Goal: Transaction & Acquisition: Purchase product/service

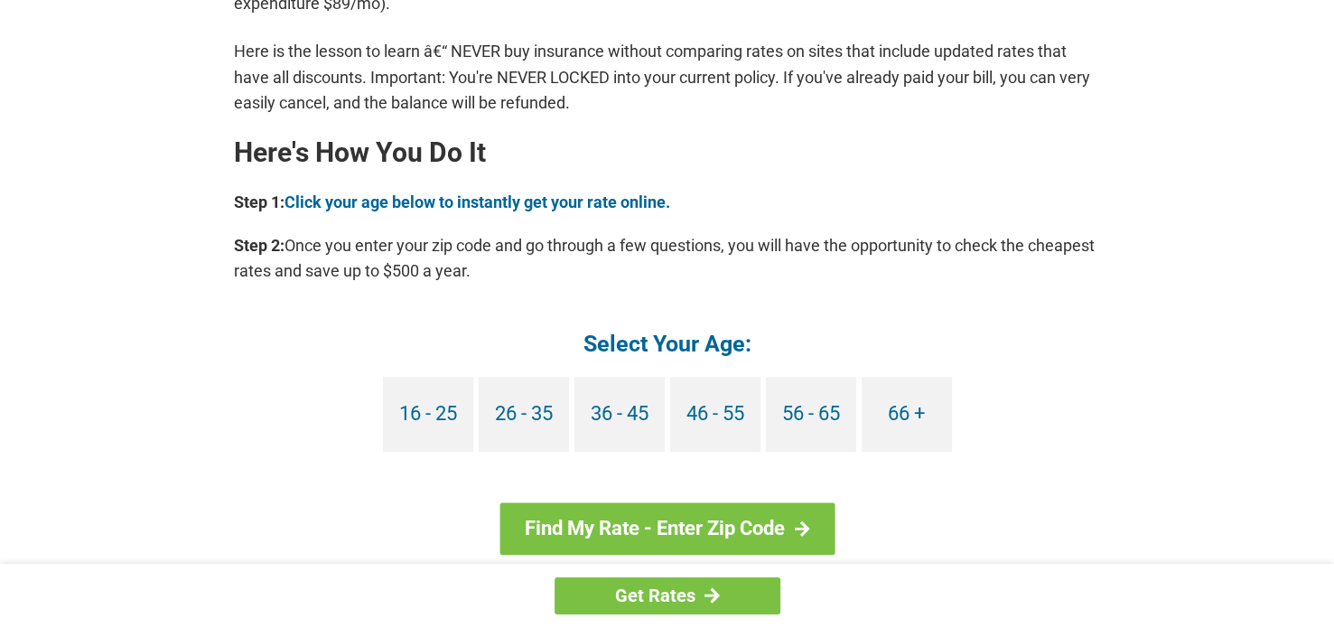
scroll to position [1626, 0]
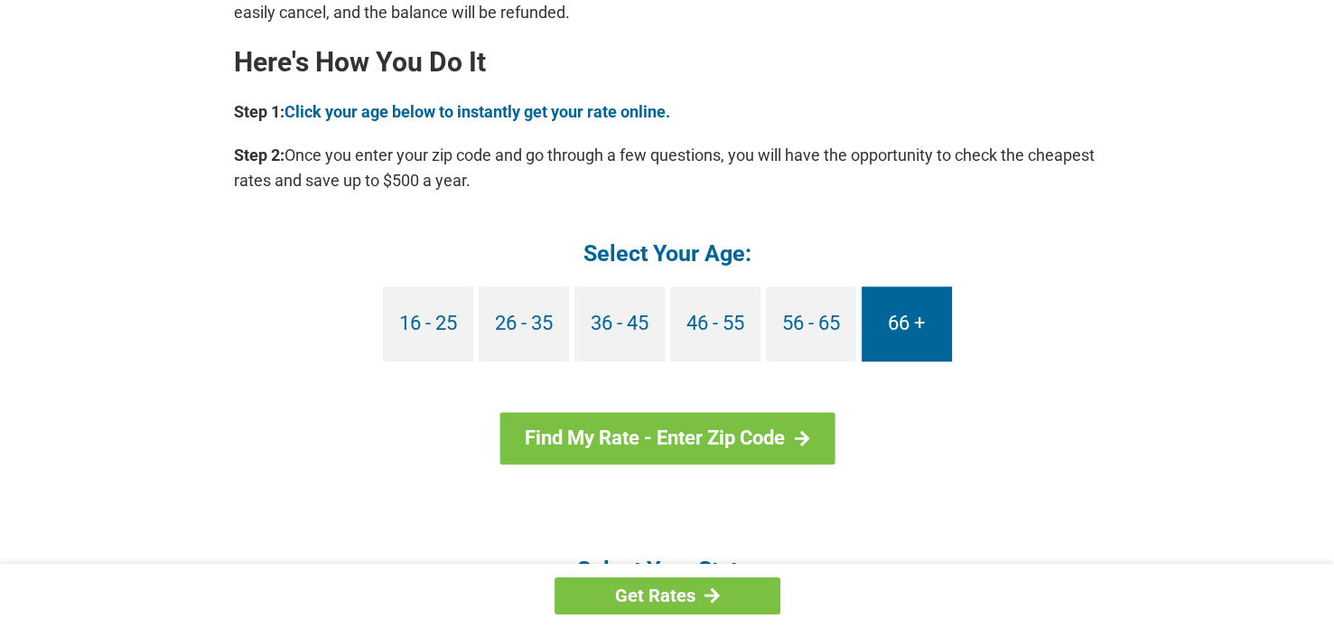
click at [899, 321] on link "66 +" at bounding box center [907, 323] width 90 height 75
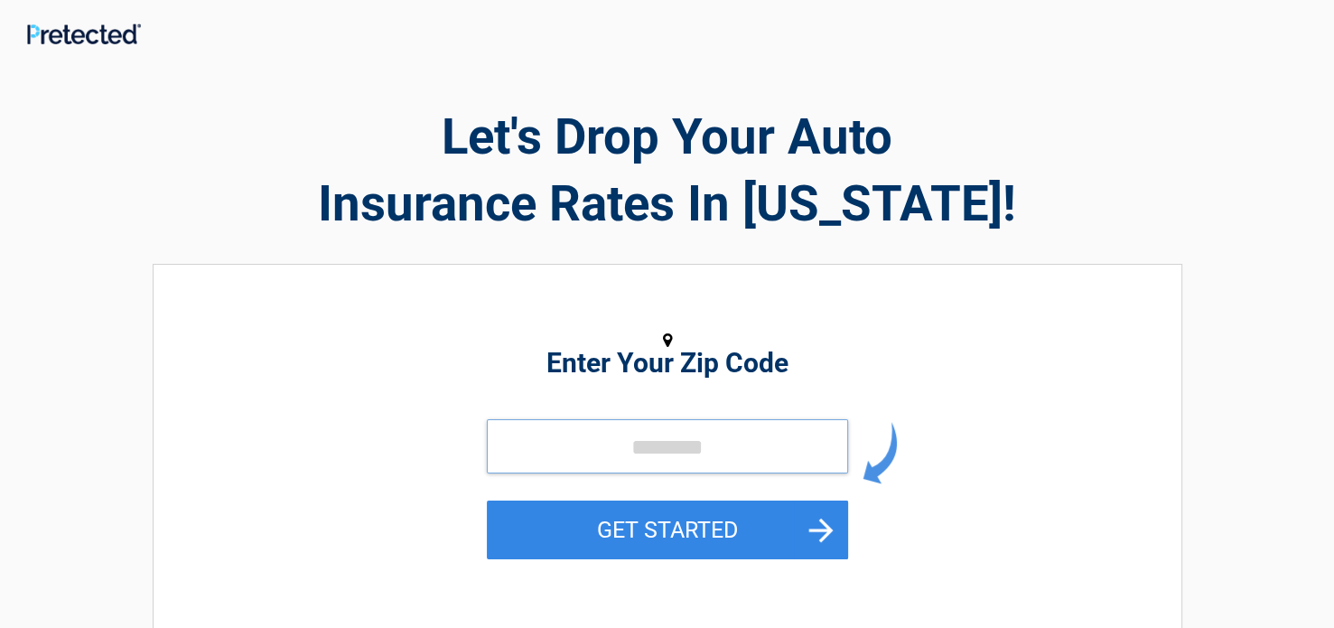
click at [556, 442] on input "tel" at bounding box center [667, 446] width 361 height 54
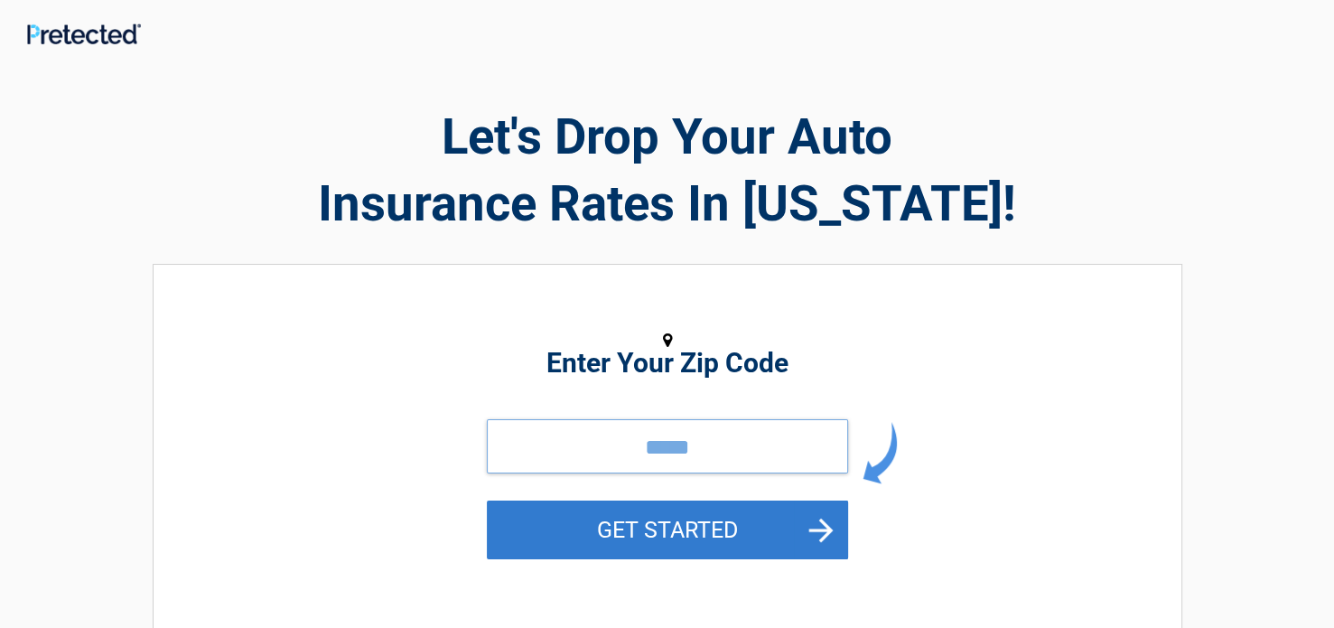
type input "*****"
click at [685, 529] on button "GET STARTED" at bounding box center [667, 529] width 361 height 59
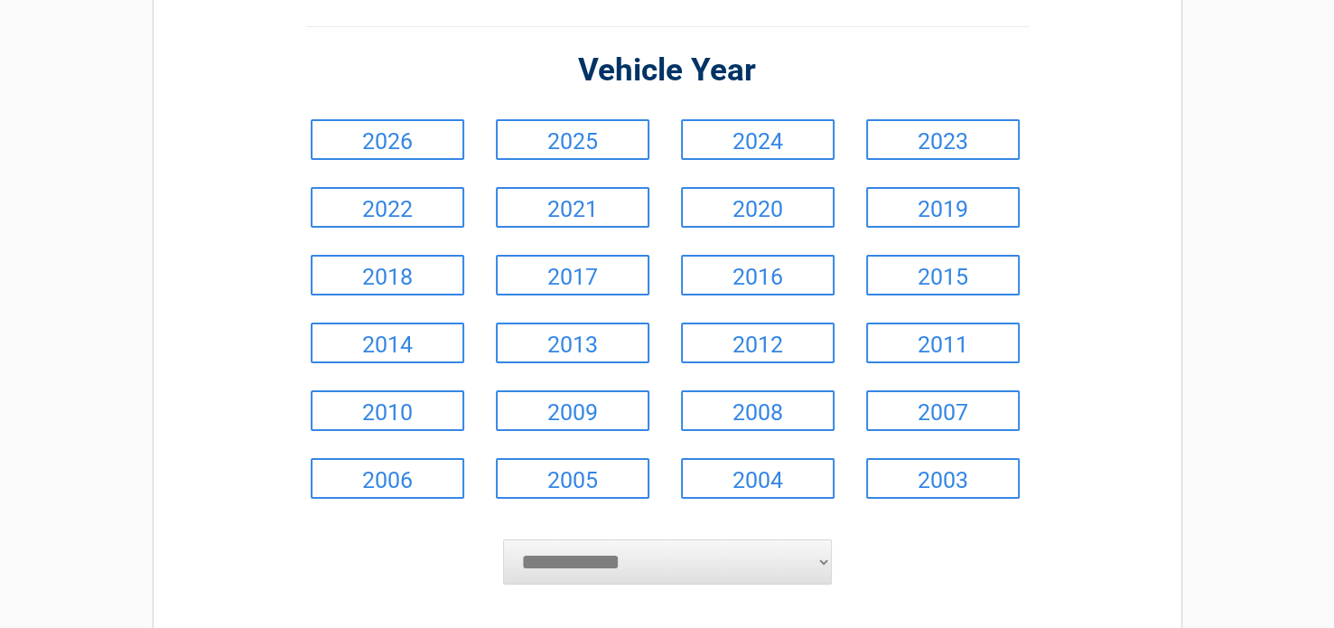
scroll to position [181, 0]
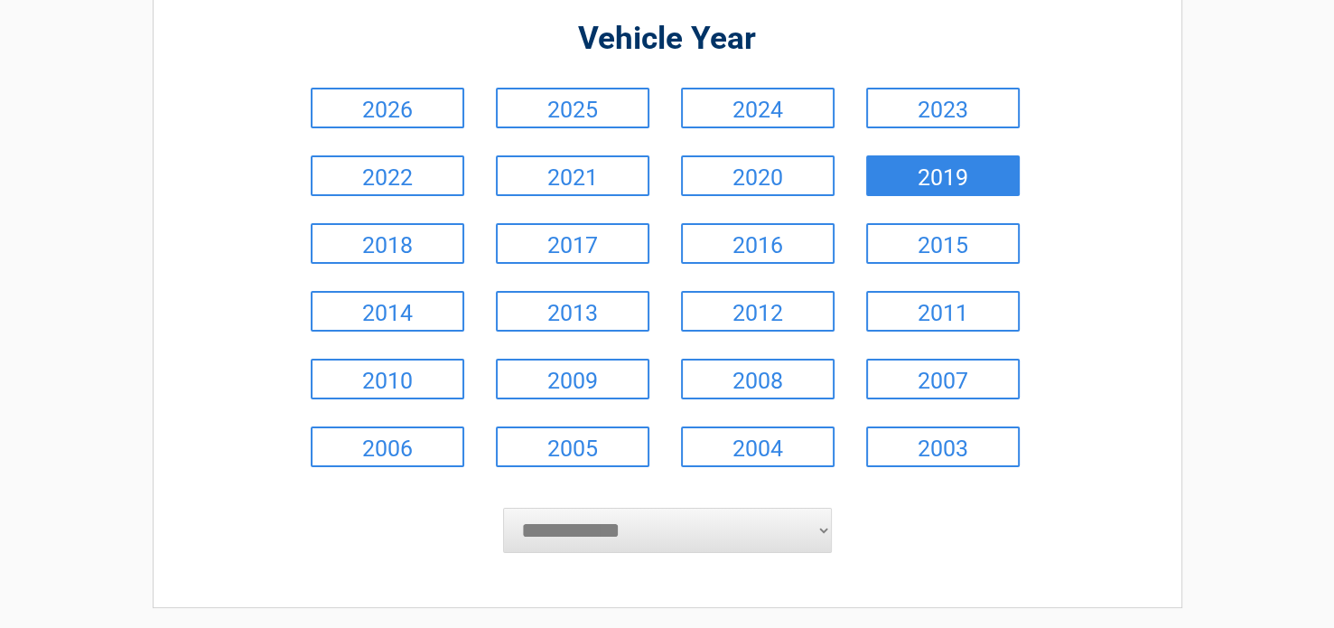
click at [928, 174] on link "2019" at bounding box center [943, 175] width 154 height 41
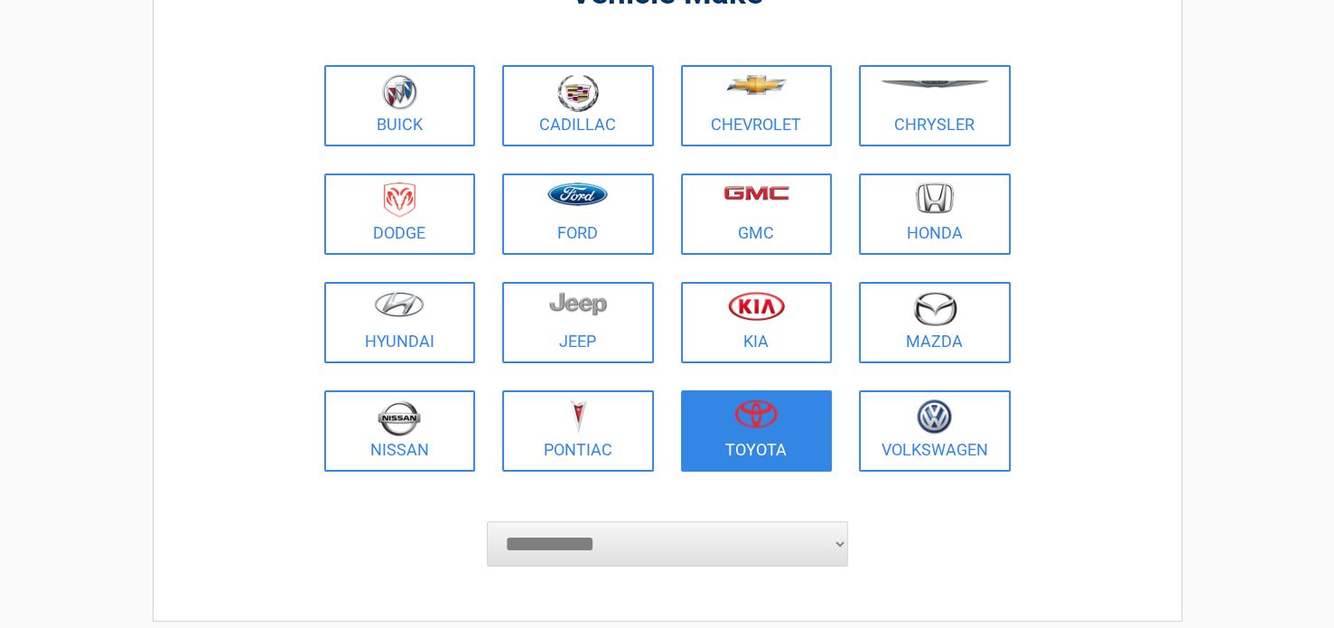
click at [763, 427] on figure at bounding box center [757, 419] width 130 height 41
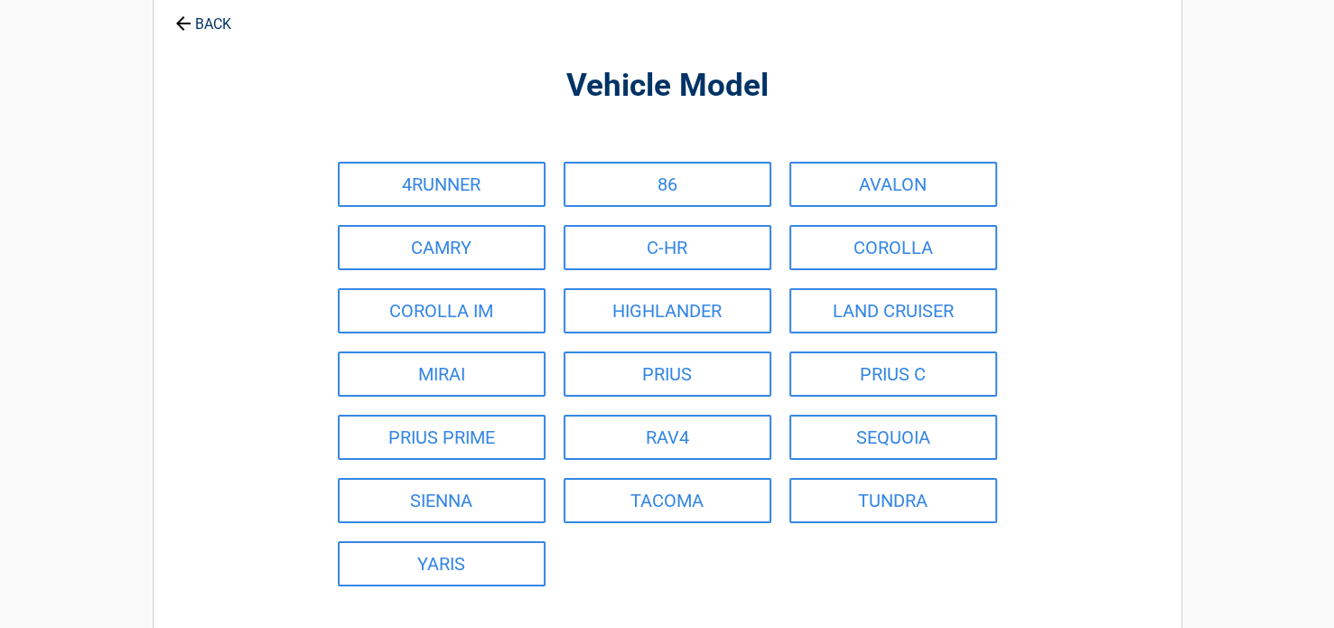
scroll to position [0, 0]
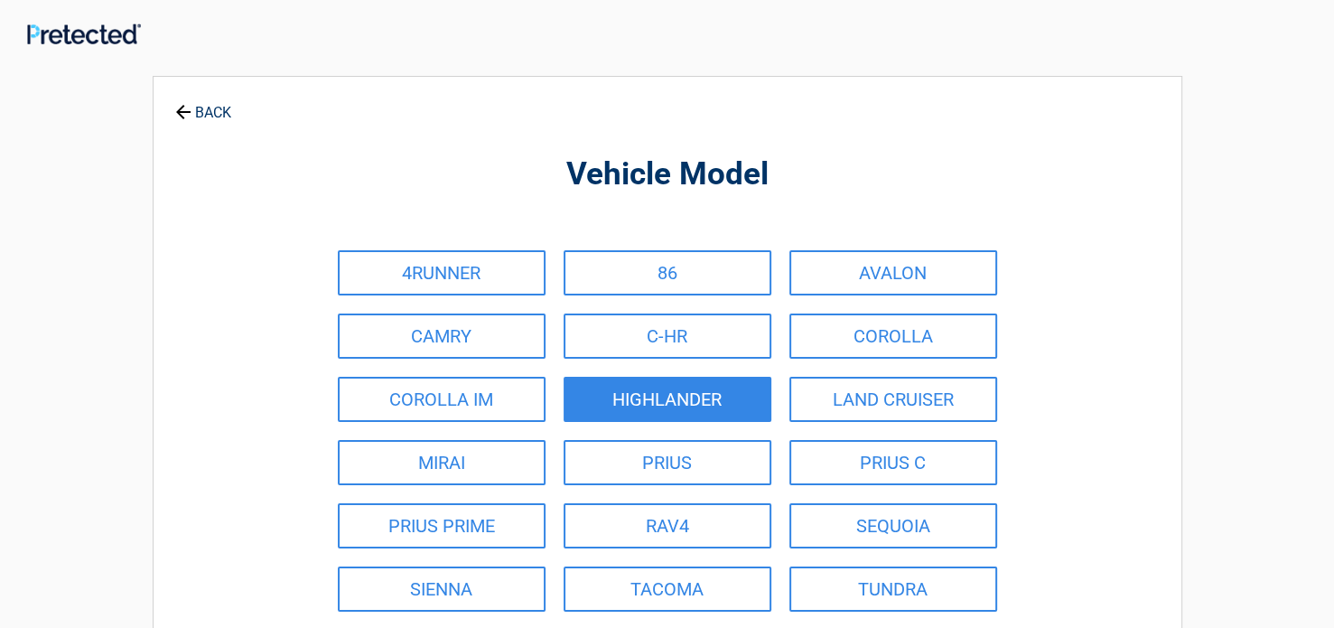
click at [654, 401] on link "HIGHLANDER" at bounding box center [668, 399] width 208 height 45
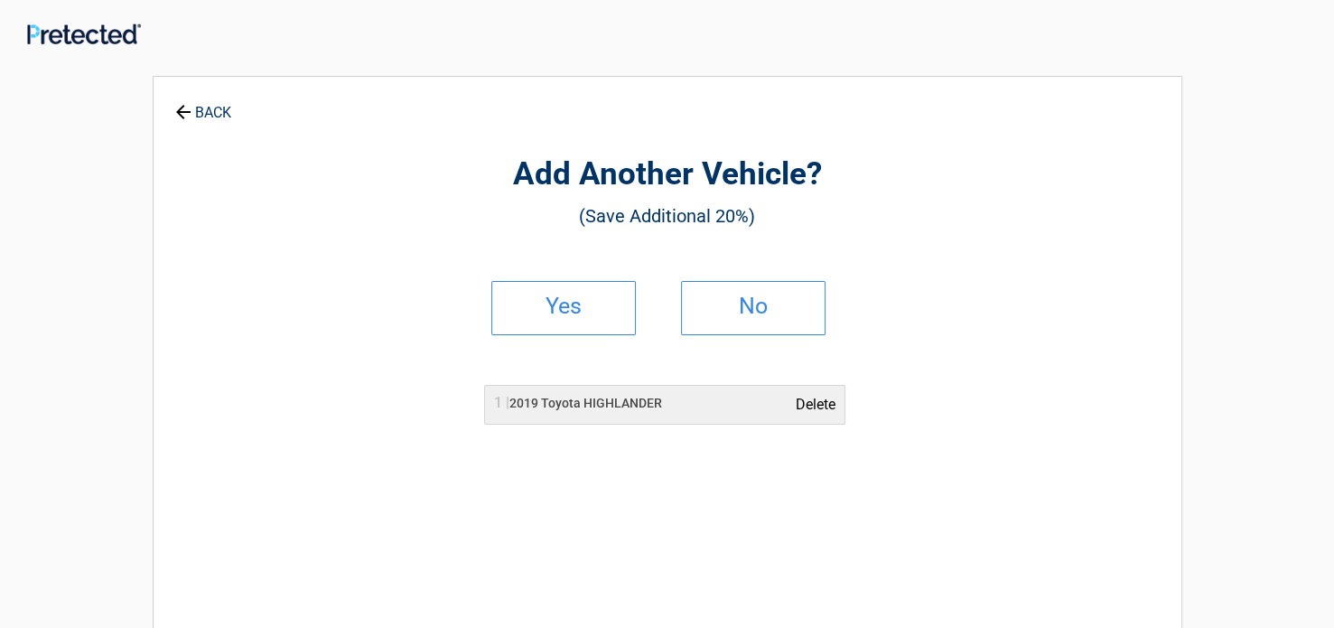
click at [813, 399] on link "Delete" at bounding box center [816, 405] width 40 height 22
